Goal: Entertainment & Leisure: Consume media (video, audio)

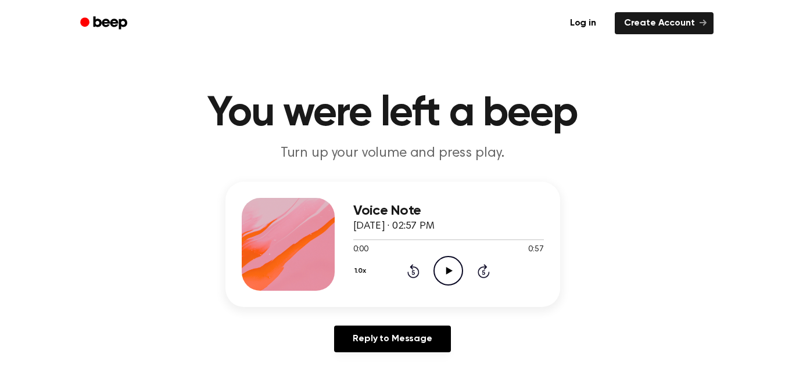
click at [453, 268] on icon "Play Audio" at bounding box center [448, 271] width 30 height 30
click at [446, 268] on icon at bounding box center [448, 271] width 5 height 8
click at [359, 270] on button "1.0x" at bounding box center [361, 271] width 17 height 20
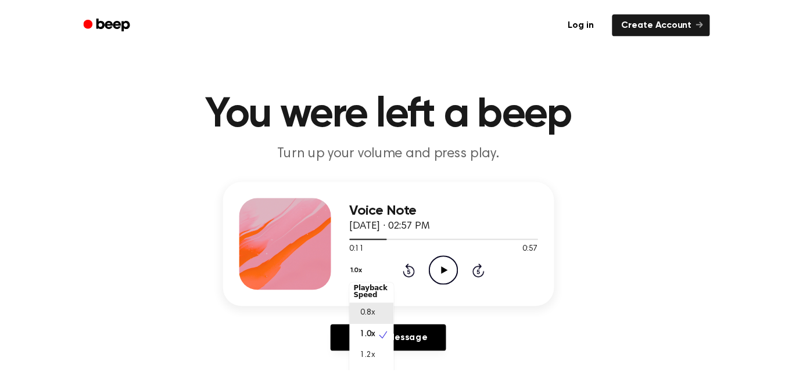
scroll to position [5, 0]
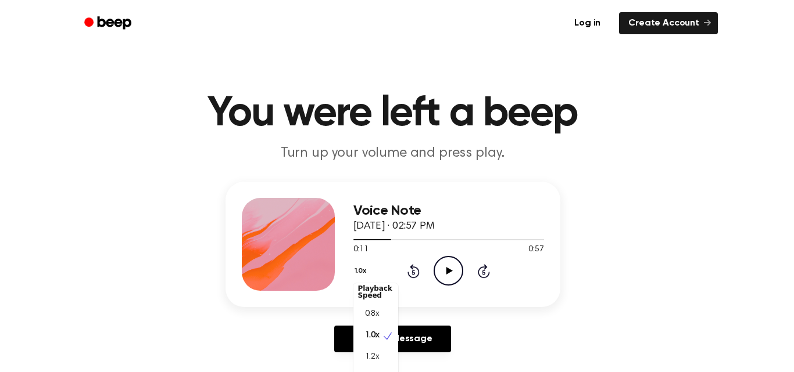
click at [435, 300] on div "Voice Note [DATE] · 02:57 PM 0:11 0:57 Your browser does not support the [objec…" at bounding box center [392, 245] width 335 height 126
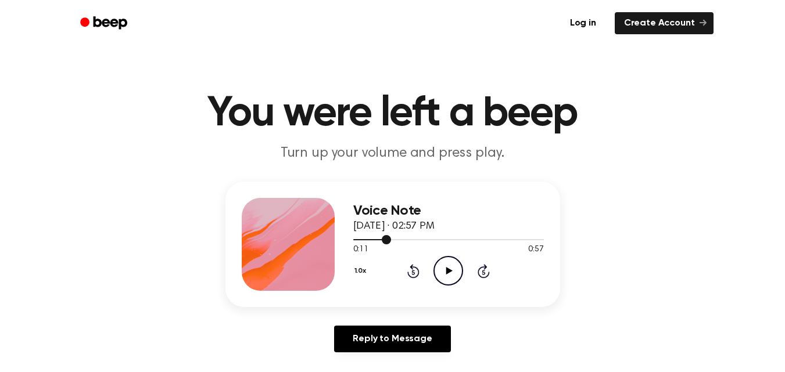
click at [353, 239] on div at bounding box center [372, 239] width 38 height 1
click at [449, 267] on icon "Play Audio" at bounding box center [448, 271] width 30 height 30
click at [449, 267] on icon "Pause Audio" at bounding box center [448, 271] width 30 height 30
click at [358, 237] on div at bounding box center [448, 239] width 191 height 9
click at [450, 273] on icon "Play Audio" at bounding box center [448, 271] width 30 height 30
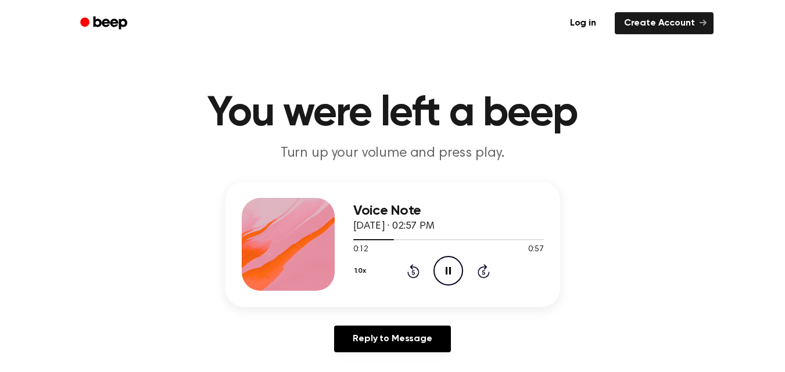
click at [450, 273] on icon at bounding box center [448, 271] width 5 height 8
